Goal: Information Seeking & Learning: Find specific page/section

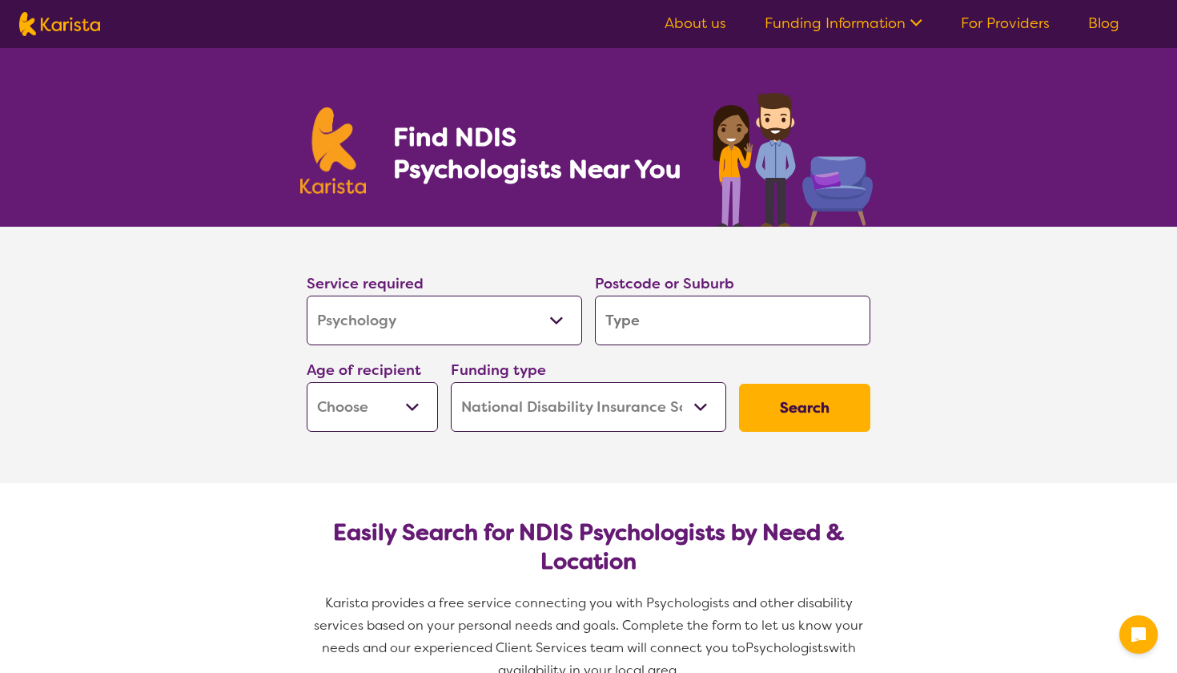
select select "Psychology"
select select "NDIS"
select select "Psychology"
select select "NDIS"
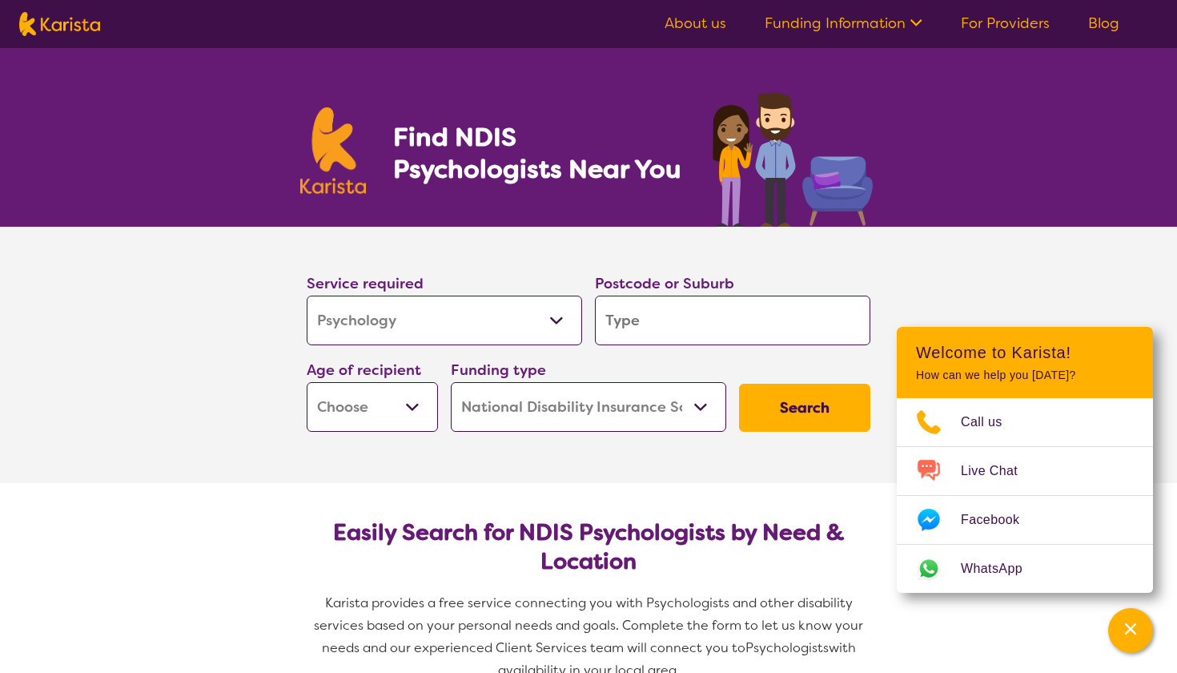
click at [640, 328] on input "search" at bounding box center [733, 321] width 276 height 50
type input "2"
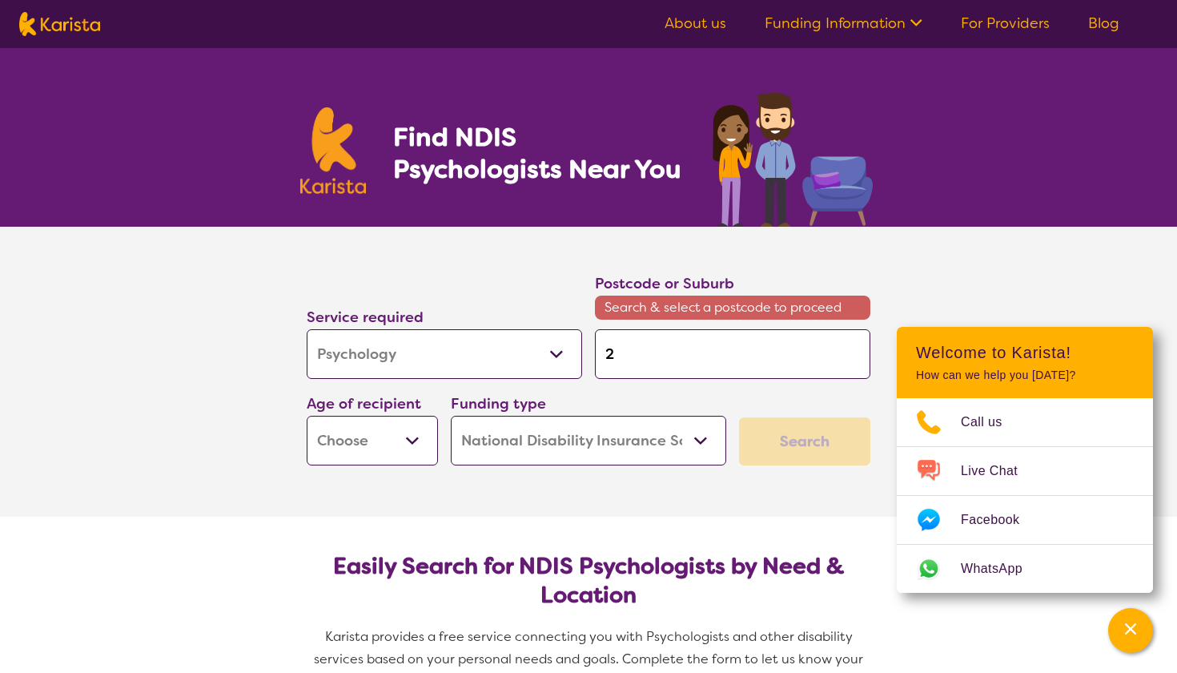
type input "28"
type input "280"
type input "2800"
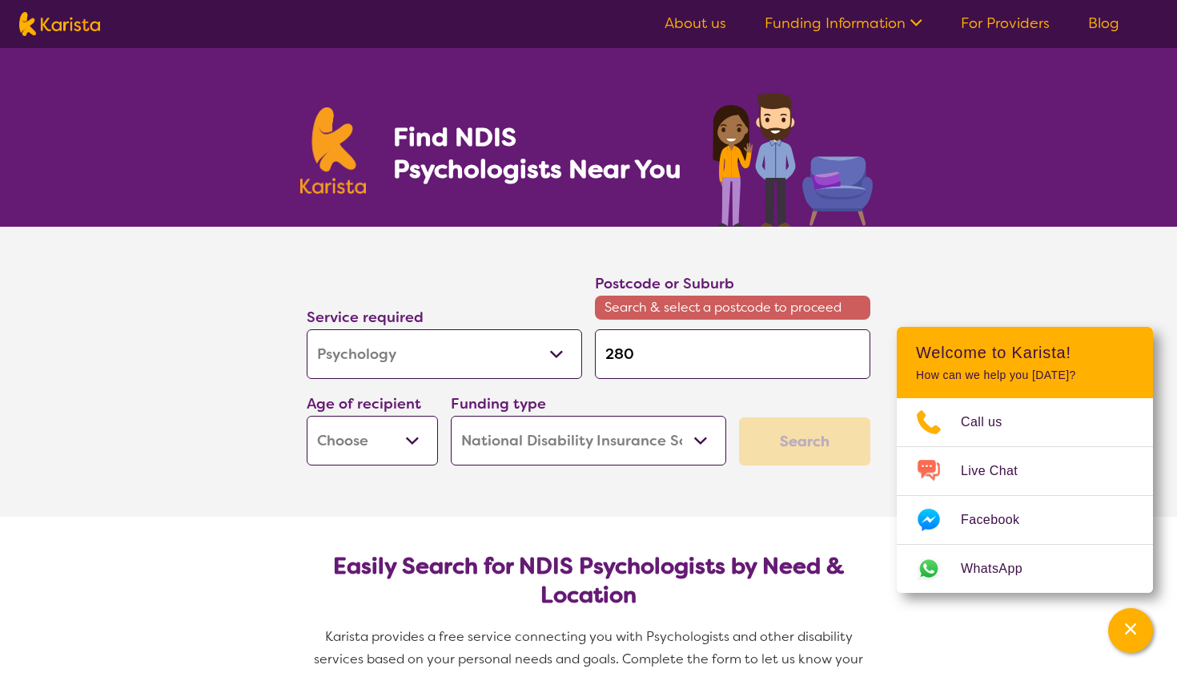
type input "2800"
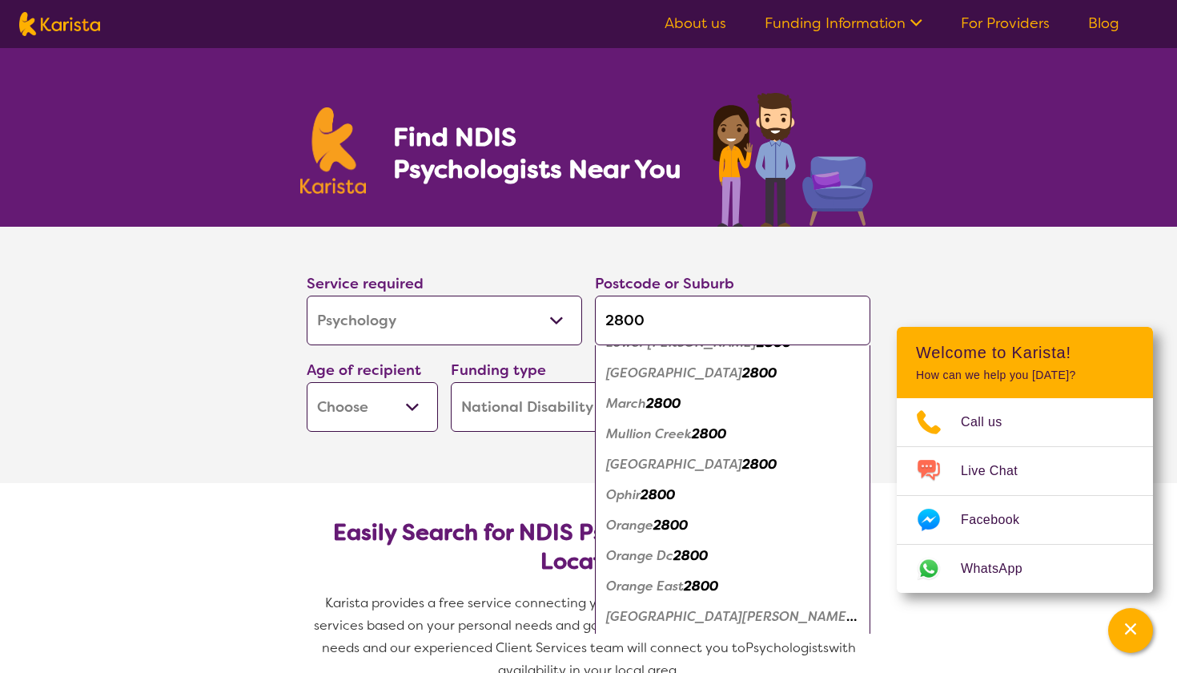
scroll to position [510, 0]
type input "2800"
click at [637, 528] on em "Orange" at bounding box center [629, 524] width 47 height 17
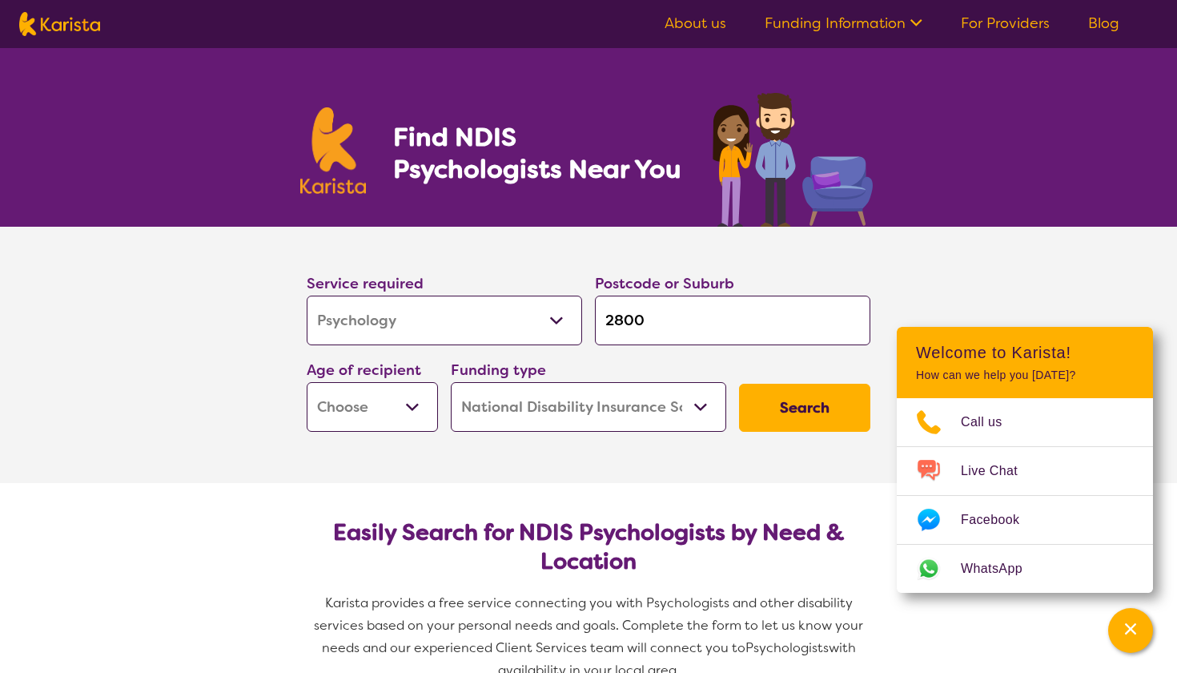
scroll to position [0, 0]
select select "EC"
drag, startPoint x: 692, startPoint y: 407, endPoint x: 612, endPoint y: 468, distance: 100.6
click at [612, 468] on section "Service required Allied Health Assistant Assessment ([MEDICAL_DATA] or [MEDICAL…" at bounding box center [588, 355] width 641 height 256
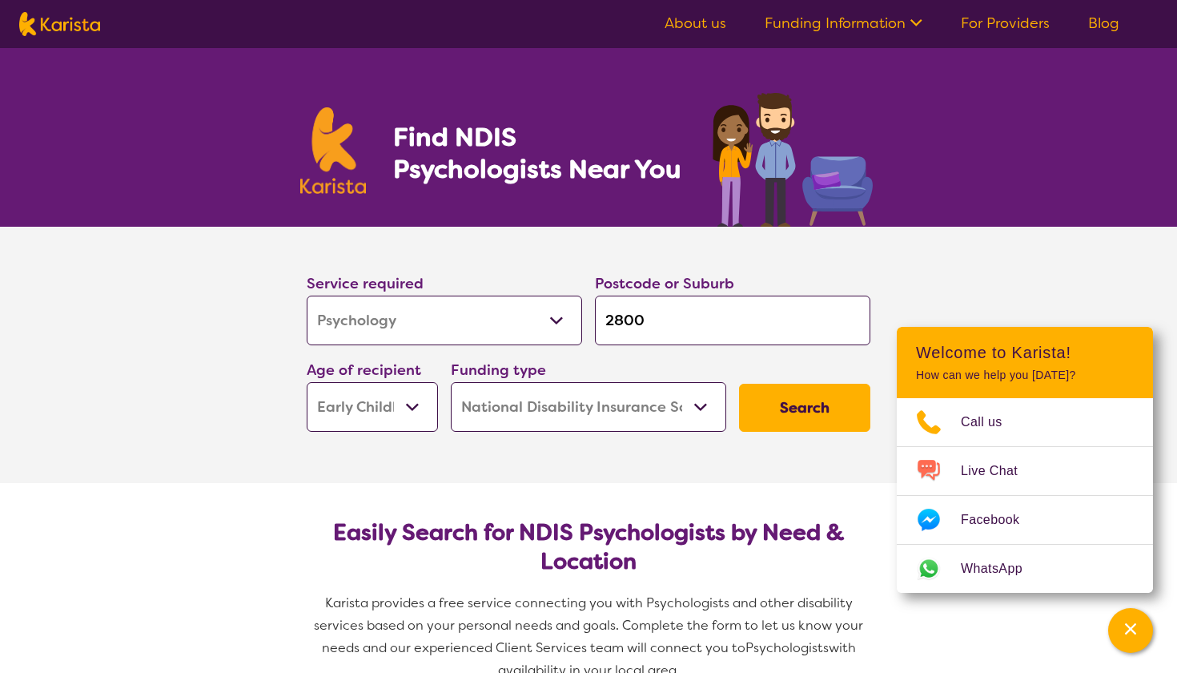
select select "i-don-t-know"
click at [771, 410] on button "Search" at bounding box center [804, 408] width 131 height 48
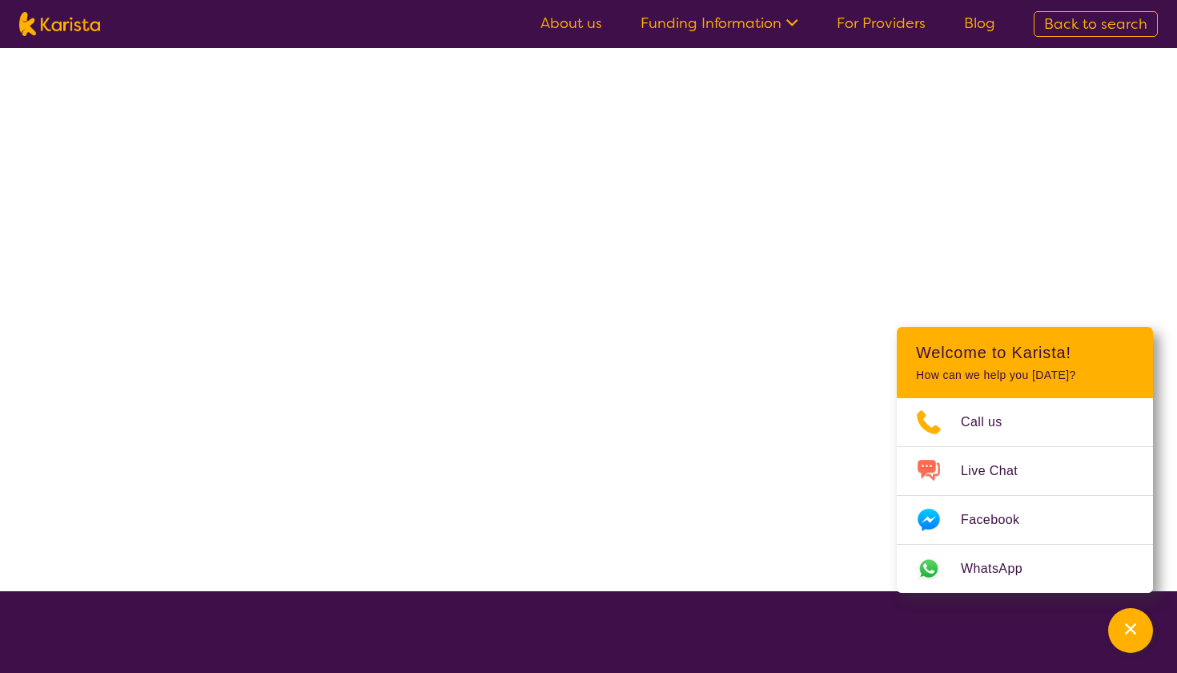
select select "Psychology"
select select "EC"
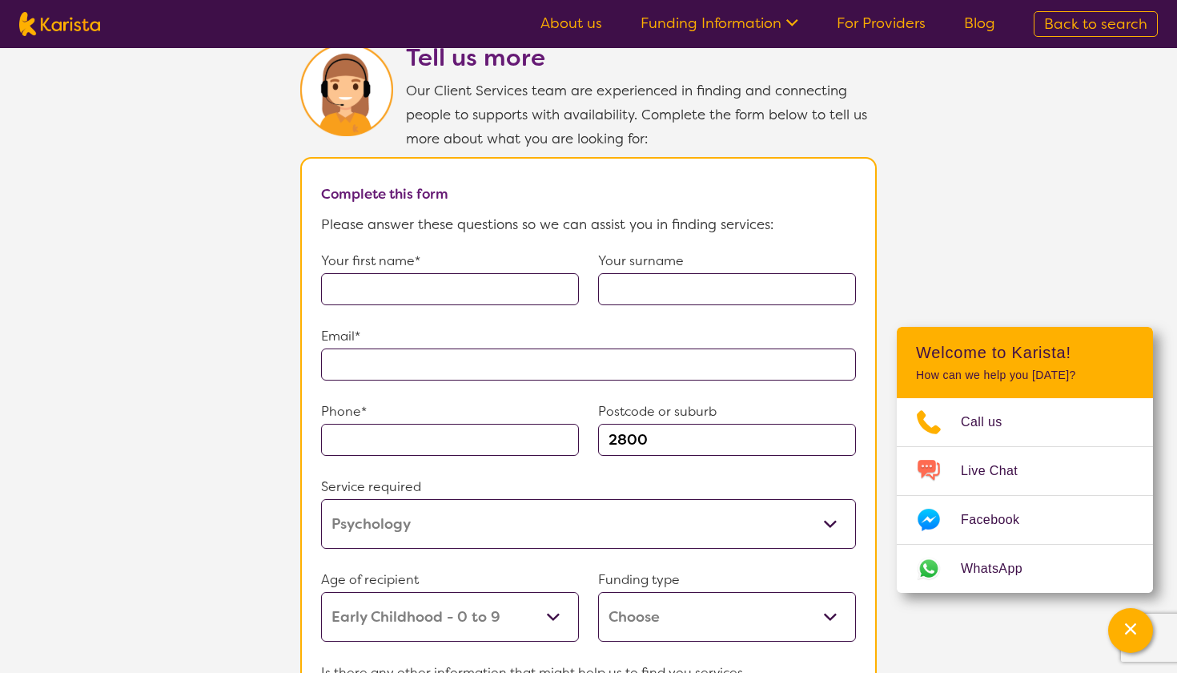
scroll to position [1079, 0]
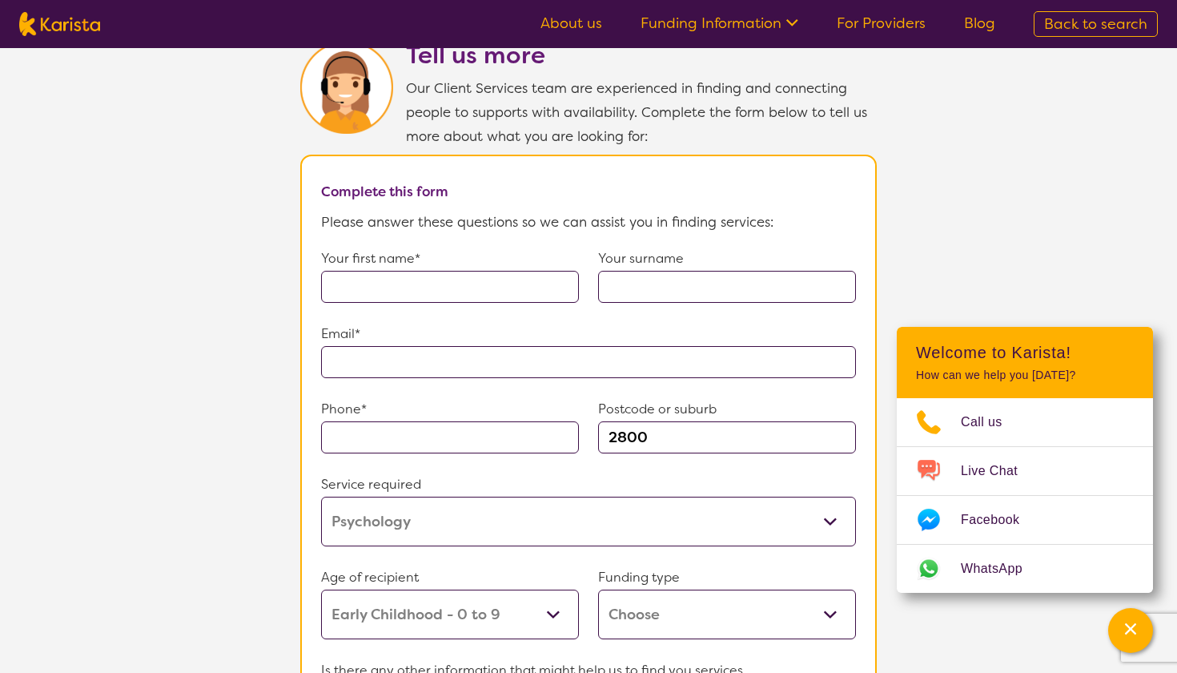
select select "Psychology"
select select "EC"
select select "NDIS"
select select "Psychology"
select select "EC"
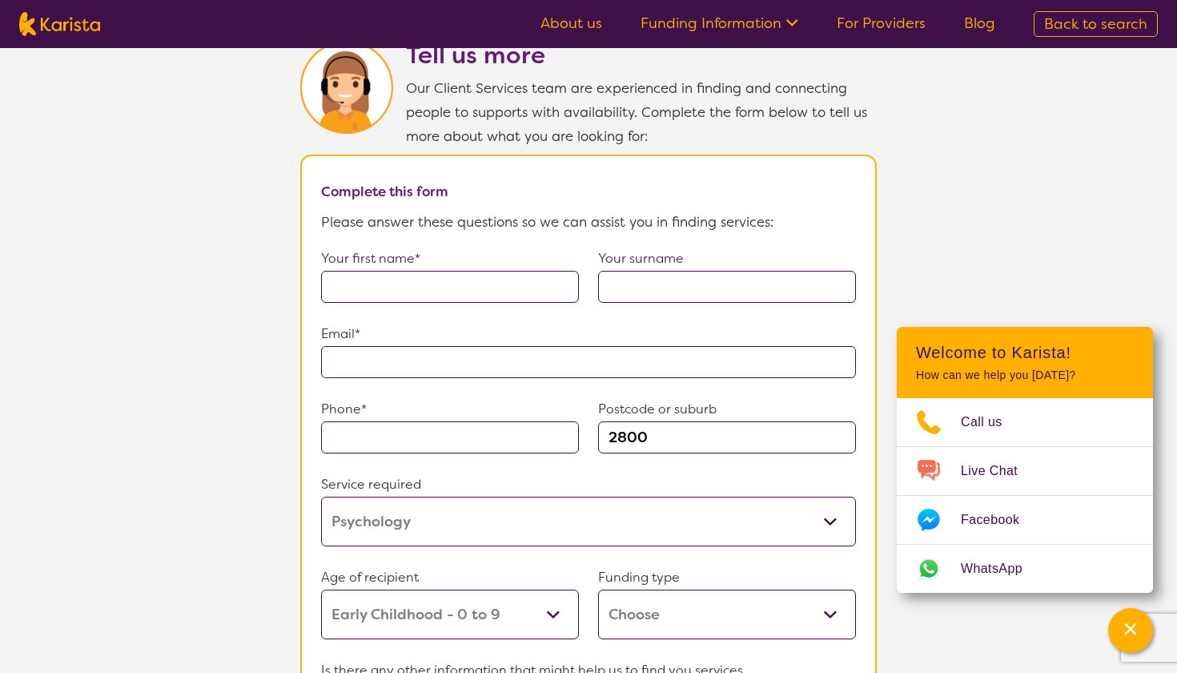
select select "NDIS"
